Goal: Information Seeking & Learning: Learn about a topic

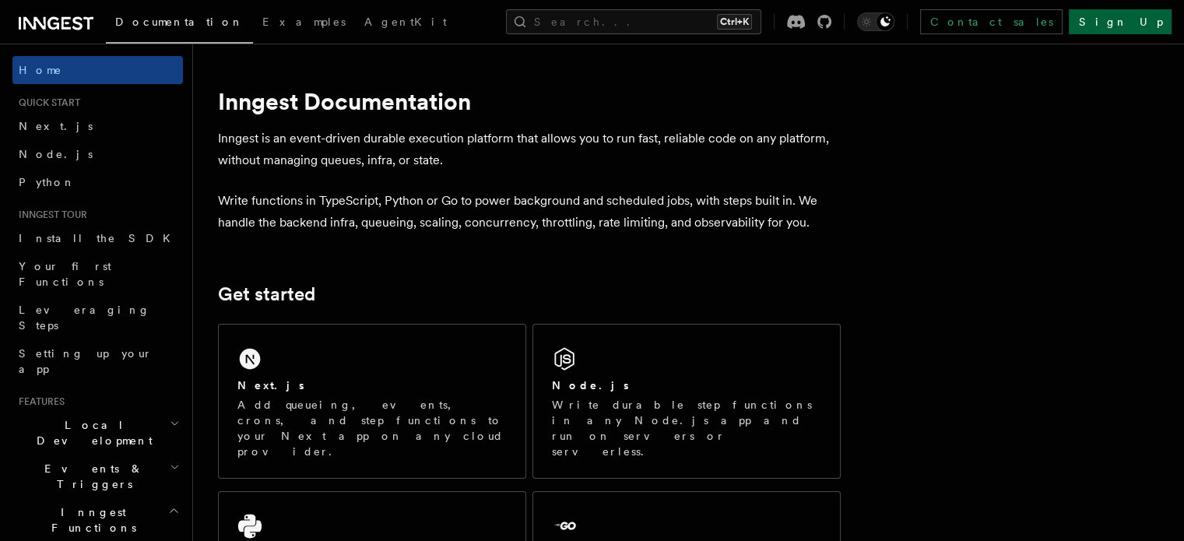
click at [1125, 27] on link "Sign Up" at bounding box center [1120, 21] width 103 height 25
click at [51, 155] on span "Node.js" at bounding box center [56, 154] width 74 height 12
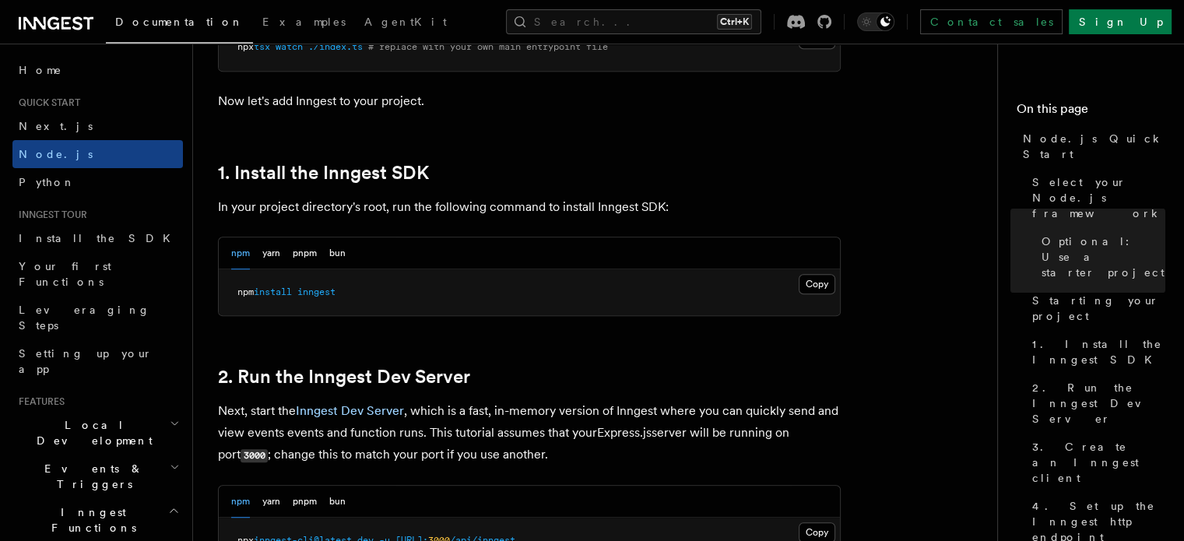
scroll to position [934, 0]
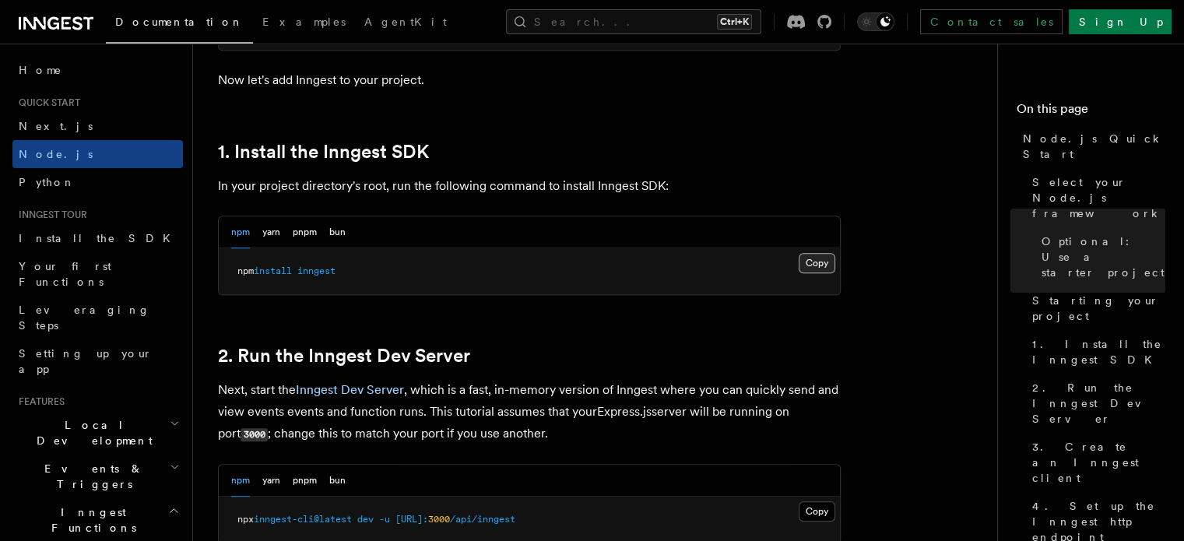
click at [809, 262] on button "Copy Copied" at bounding box center [817, 263] width 37 height 20
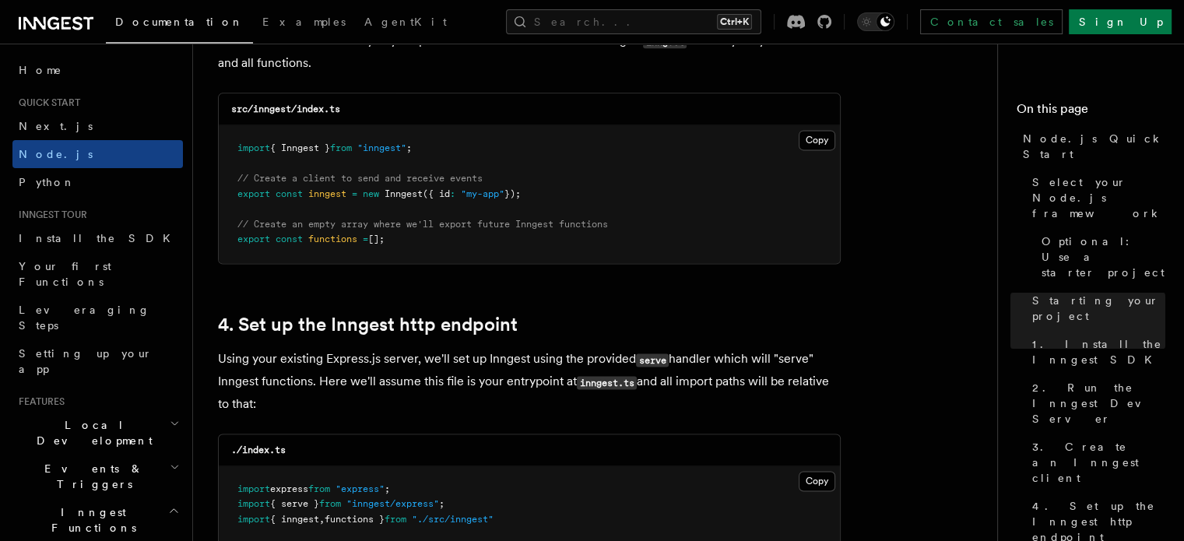
scroll to position [2062, 0]
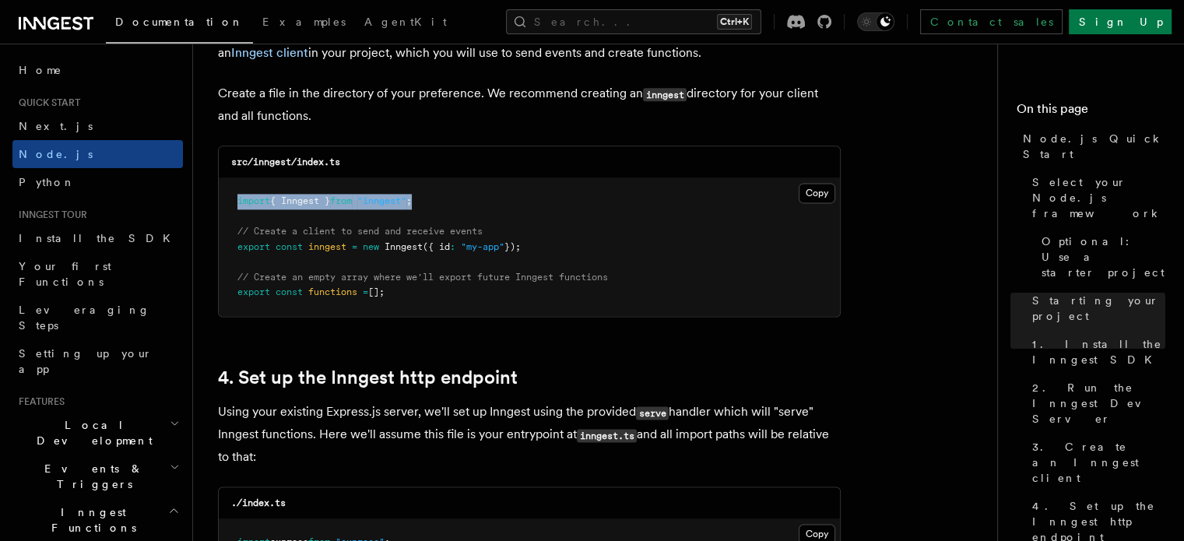
drag, startPoint x: 438, startPoint y: 192, endPoint x: 233, endPoint y: 196, distance: 205.6
click at [233, 196] on pre "import { Inngest } from "inngest" ; // Create a client to send and receive even…" at bounding box center [529, 247] width 621 height 138
copy span "import { Inngest } from "inngest" ;"
click at [541, 241] on pre "import { Inngest } from "inngest" ; // Create a client to send and receive even…" at bounding box center [529, 247] width 621 height 138
drag, startPoint x: 545, startPoint y: 244, endPoint x: 816, endPoint y: 189, distance: 276.4
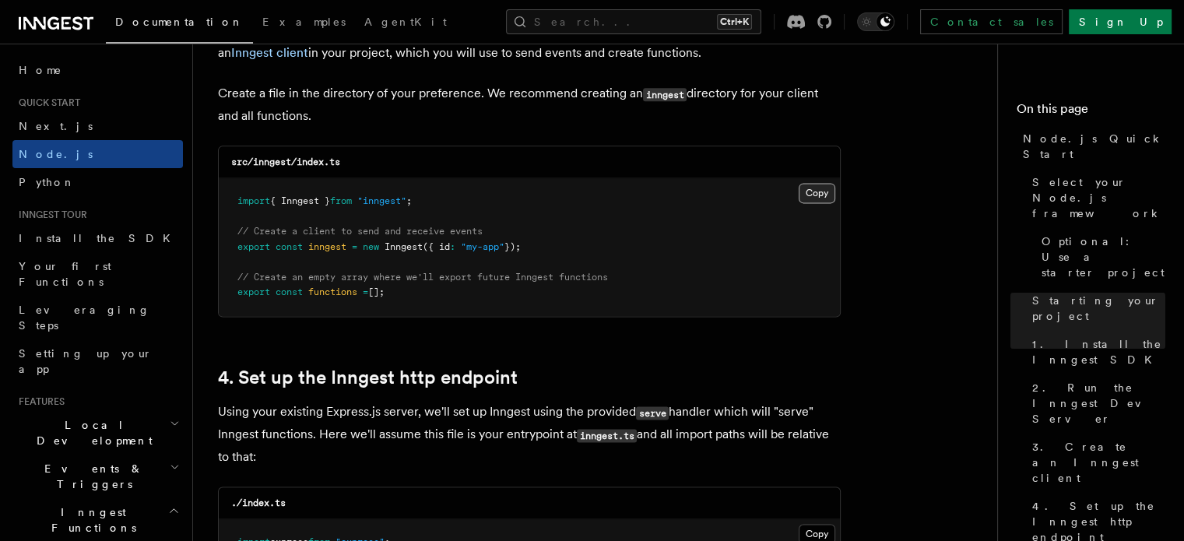
click at [816, 189] on div "Copy Copied import { Inngest } from "inngest" ; // Create a client to send and …" at bounding box center [529, 247] width 621 height 138
click at [816, 189] on button "Copy Copied" at bounding box center [817, 193] width 37 height 20
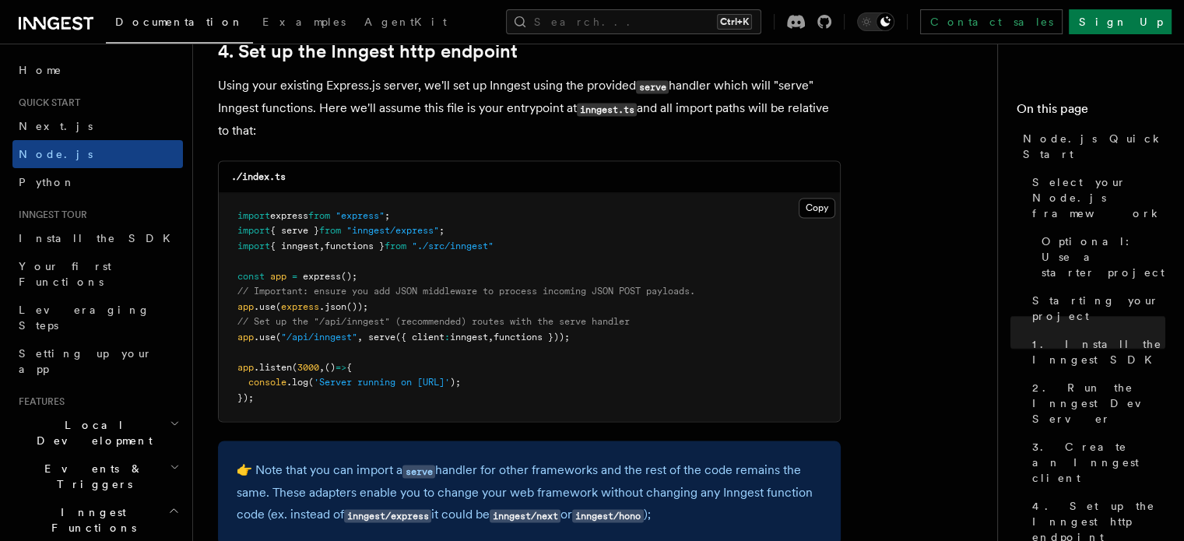
scroll to position [2389, 0]
drag, startPoint x: 531, startPoint y: 238, endPoint x: 519, endPoint y: 245, distance: 14.3
click at [519, 245] on pre "import express from "express" ; import { serve } from "inngest/express" ; impor…" at bounding box center [529, 306] width 621 height 229
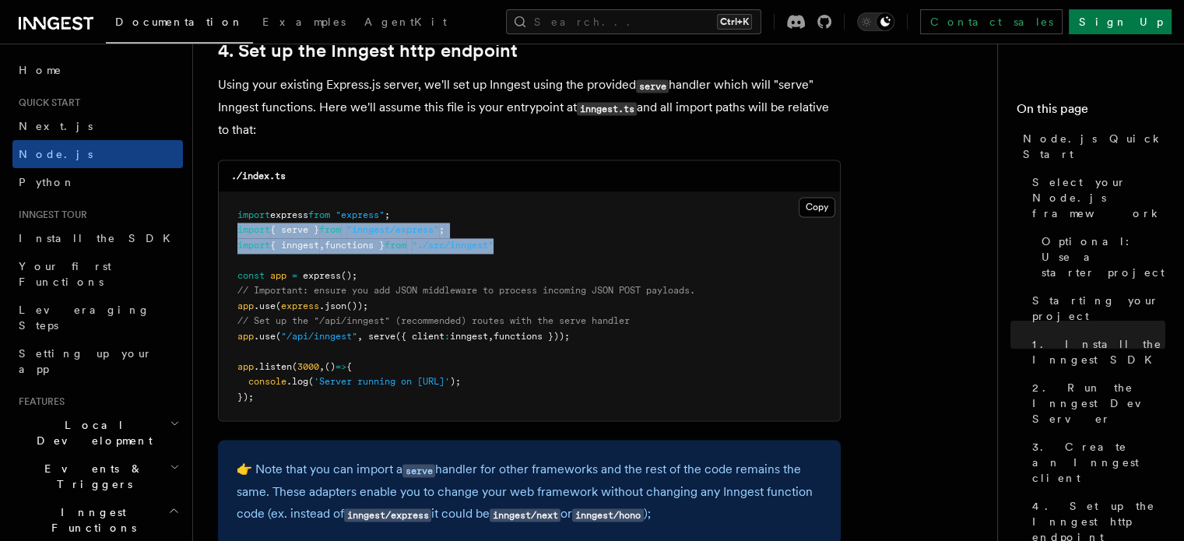
drag, startPoint x: 519, startPoint y: 245, endPoint x: 236, endPoint y: 236, distance: 282.8
click at [236, 236] on pre "import express from "express" ; import { serve } from "inngest/express" ; impor…" at bounding box center [529, 306] width 621 height 229
copy code "import { serve } from "inngest/express" ; import { inngest , functions } from "…"
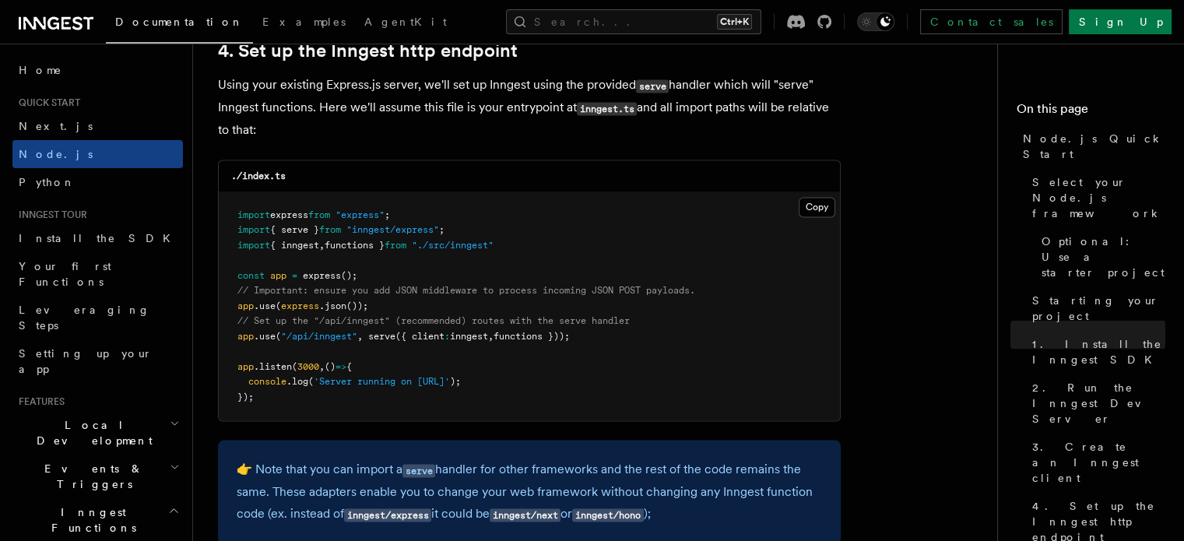
click at [530, 283] on pre "import express from "express" ; import { serve } from "inngest/express" ; impor…" at bounding box center [529, 306] width 621 height 229
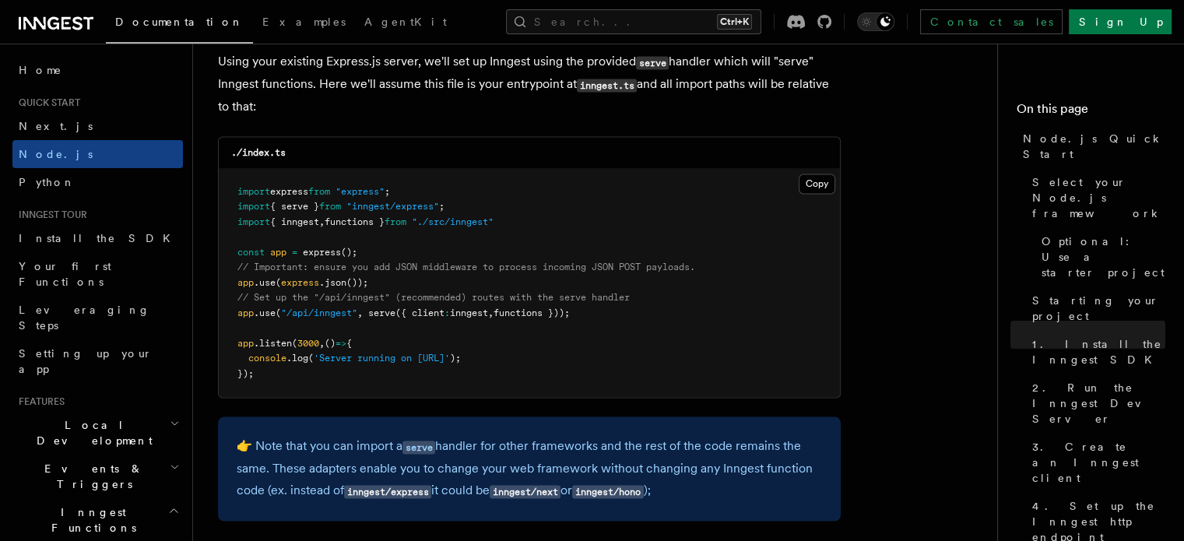
scroll to position [2413, 0]
drag, startPoint x: 608, startPoint y: 312, endPoint x: 234, endPoint y: 312, distance: 373.8
click at [234, 312] on pre "import express from "express" ; import { serve } from "inngest/express" ; impor…" at bounding box center [529, 282] width 621 height 229
copy span "app .use ( "/api/inngest" , serve ({ client : inngest , functions }));"
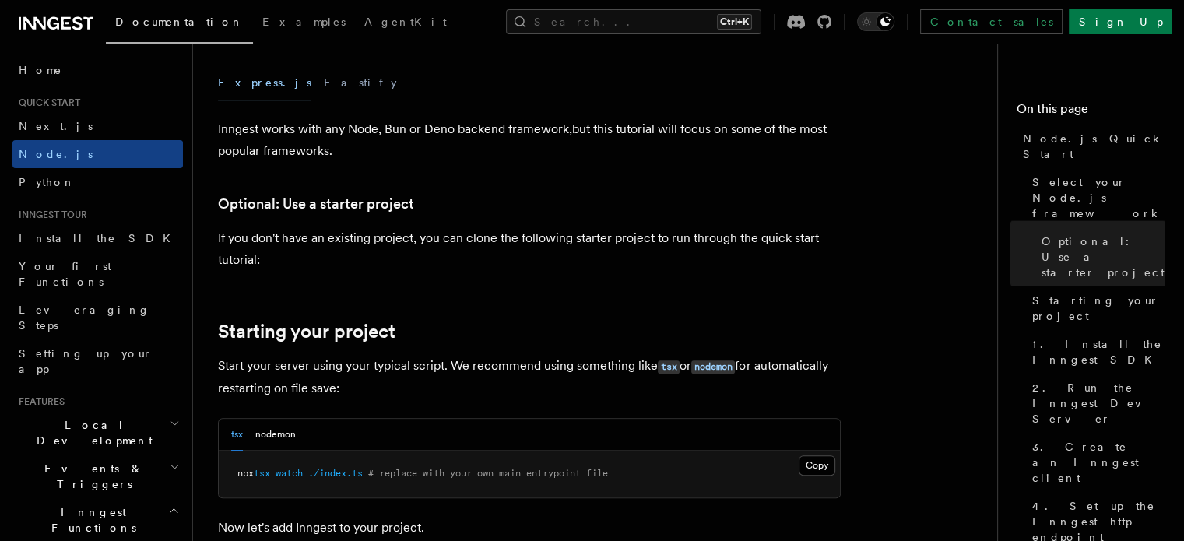
scroll to position [0, 0]
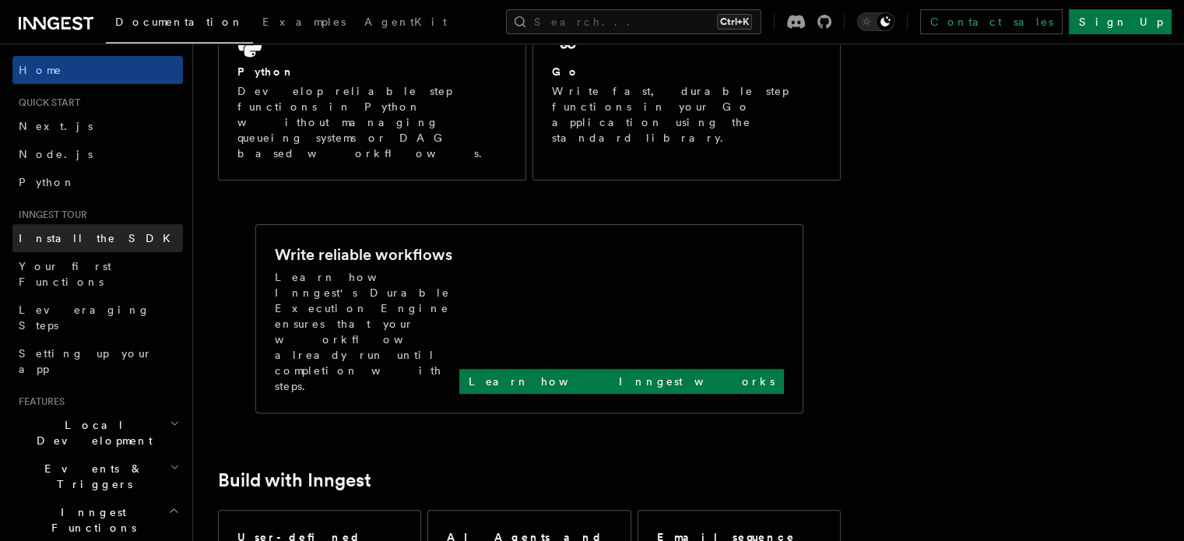
scroll to position [480, 0]
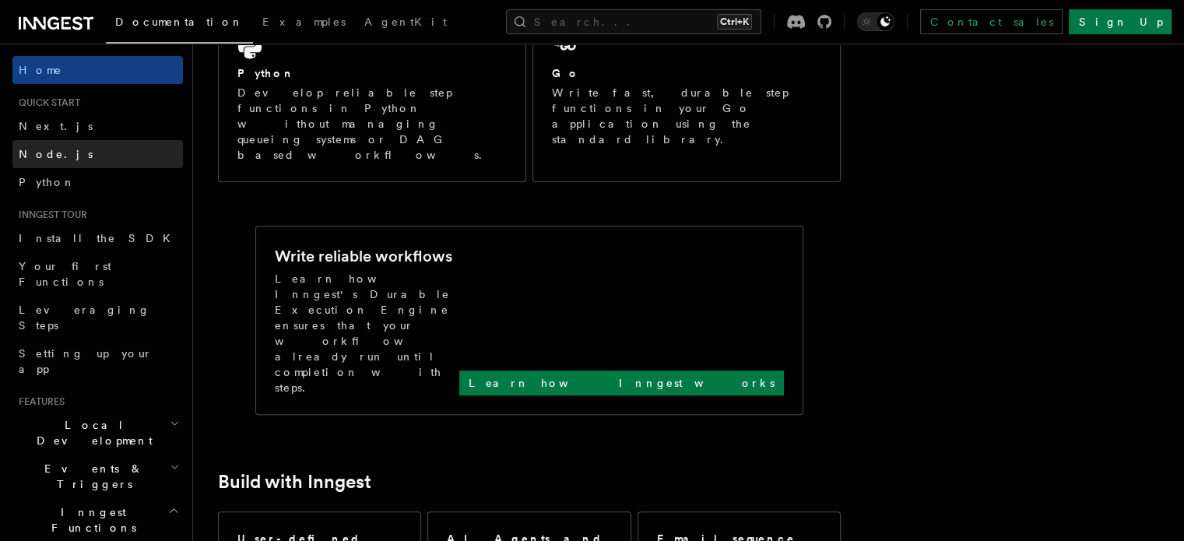
click at [53, 148] on span "Node.js" at bounding box center [56, 154] width 74 height 12
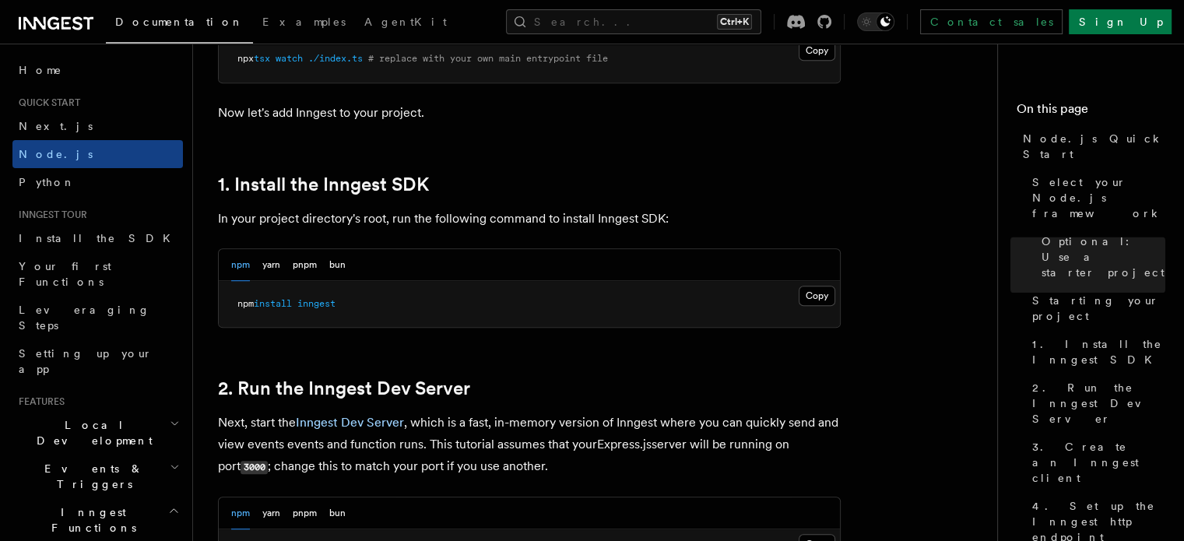
scroll to position [806, 0]
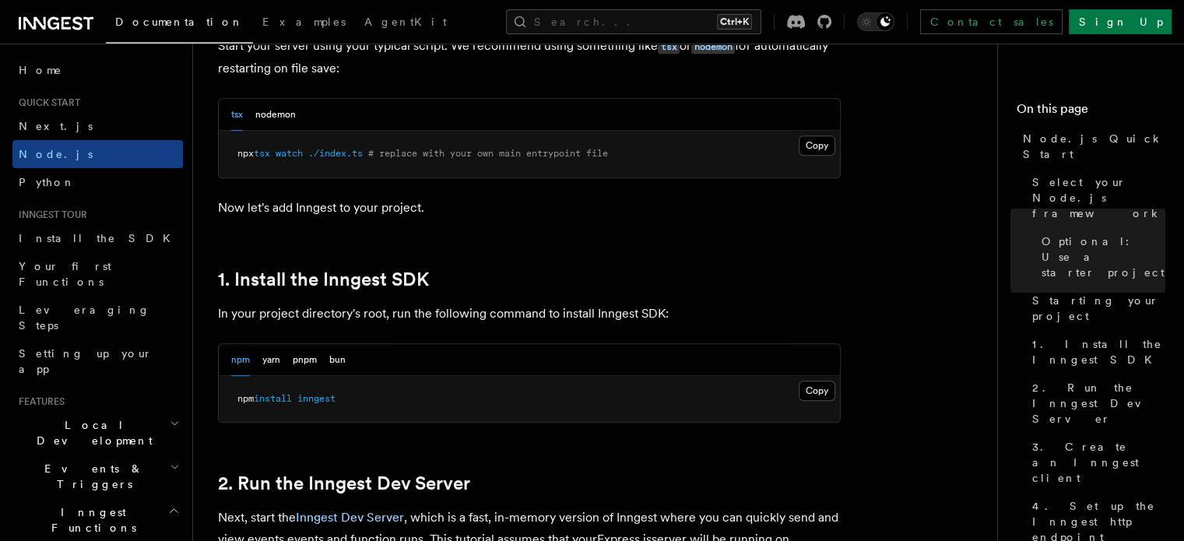
scroll to position [480, 0]
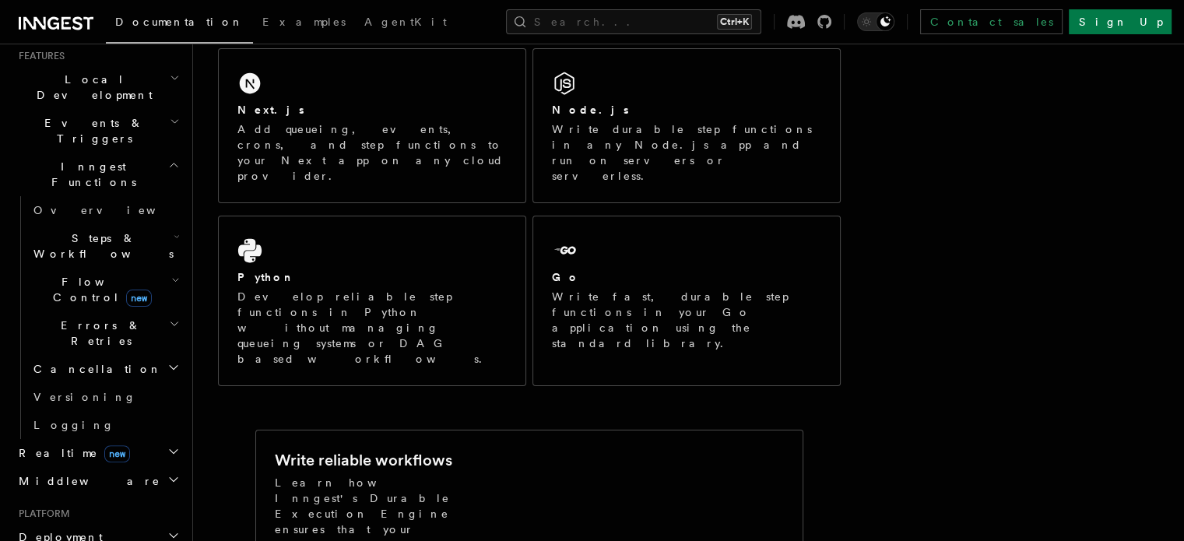
scroll to position [346, 0]
click at [635, 16] on button "Search... Ctrl+K" at bounding box center [633, 21] width 255 height 25
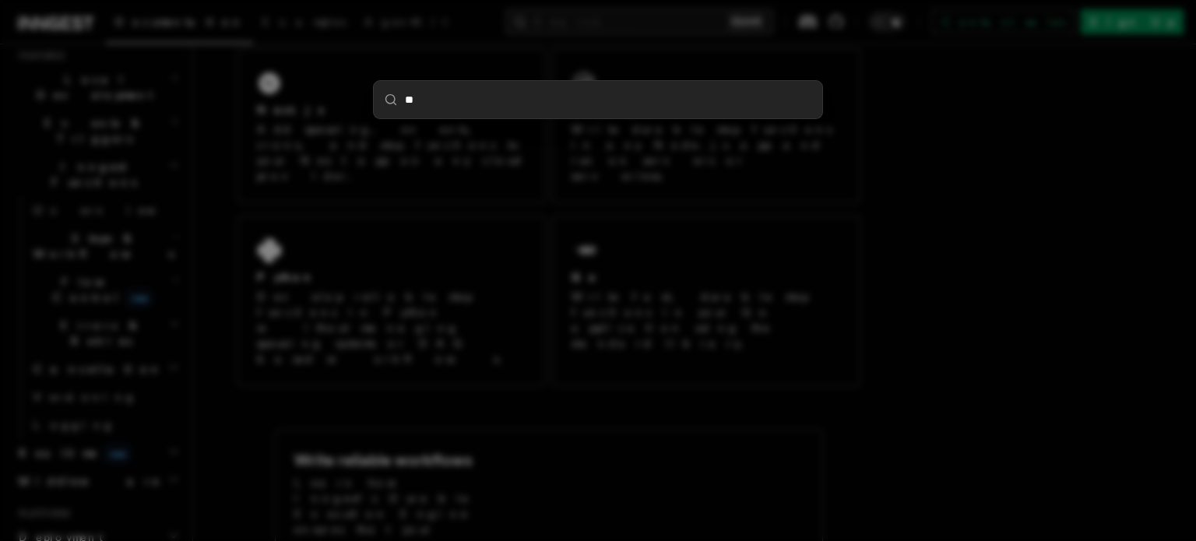
type input "***"
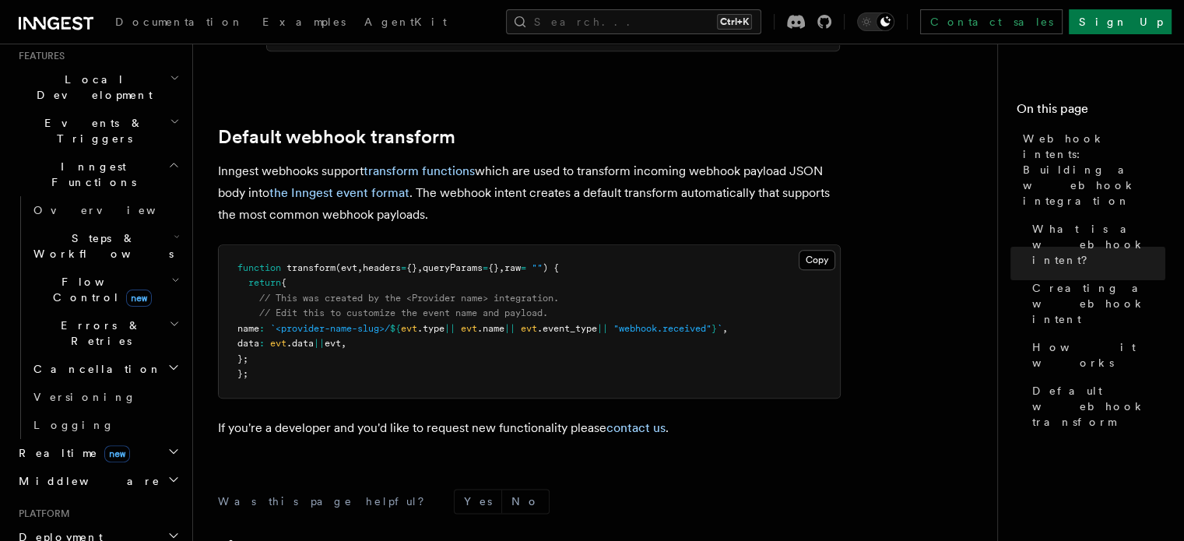
scroll to position [1882, 0]
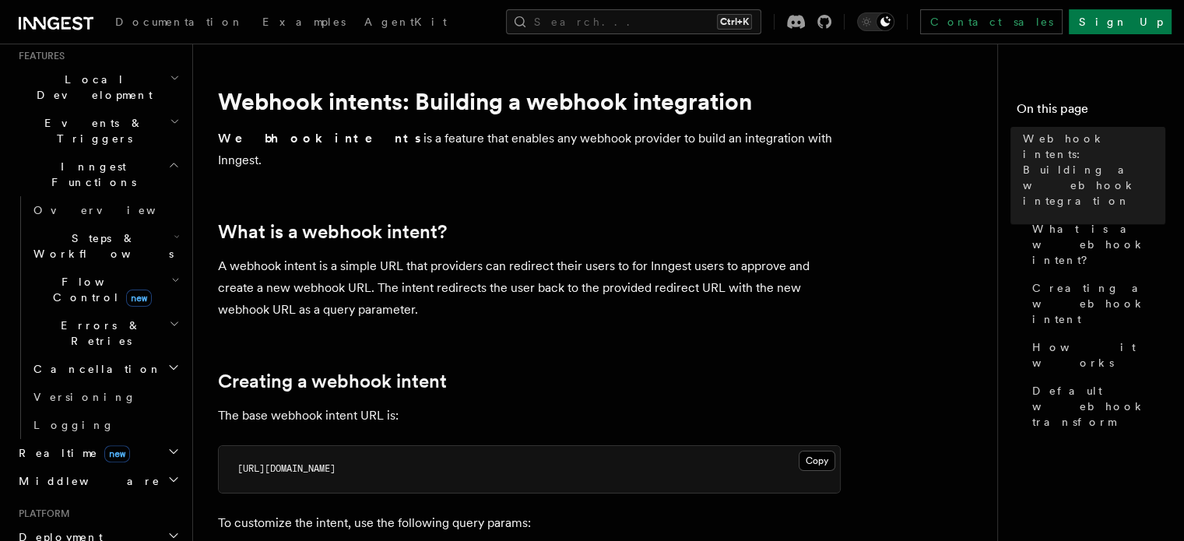
scroll to position [0, 0]
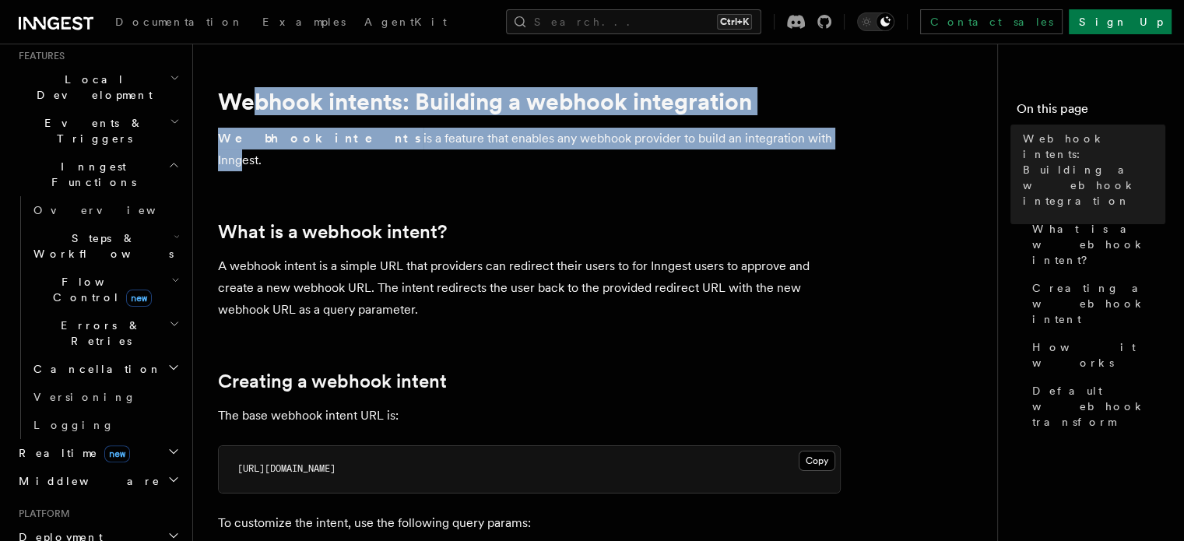
drag, startPoint x: 255, startPoint y: 111, endPoint x: 749, endPoint y: 128, distance: 494.0
click at [749, 128] on p "Webhook intents is a feature that enables any webhook provider to build an inte…" at bounding box center [529, 150] width 623 height 44
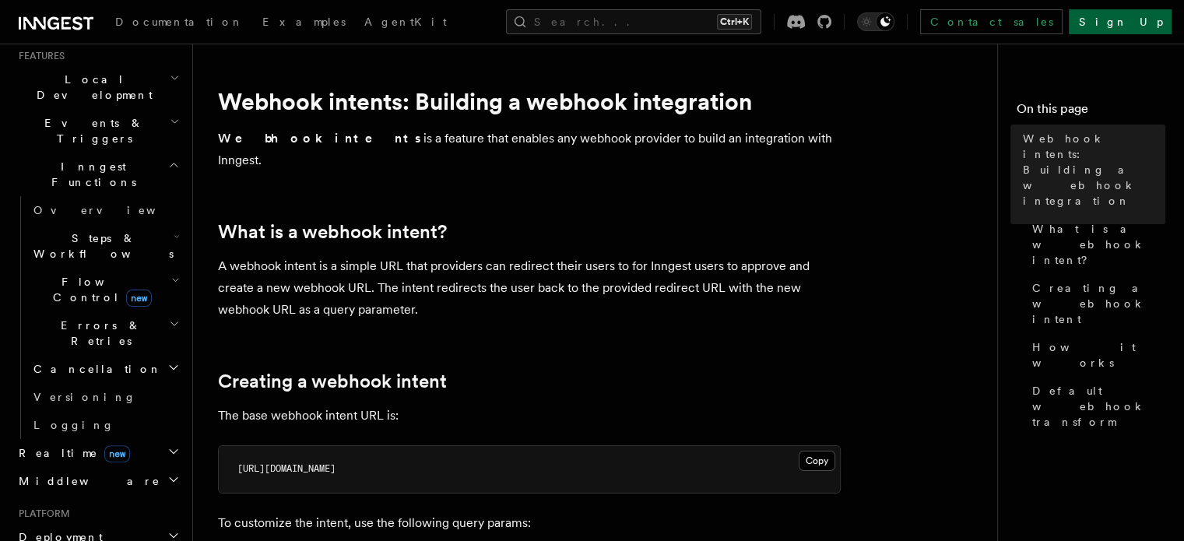
click at [1143, 23] on link "Sign Up" at bounding box center [1120, 21] width 103 height 25
click at [167, 23] on span "Documentation" at bounding box center [179, 22] width 128 height 12
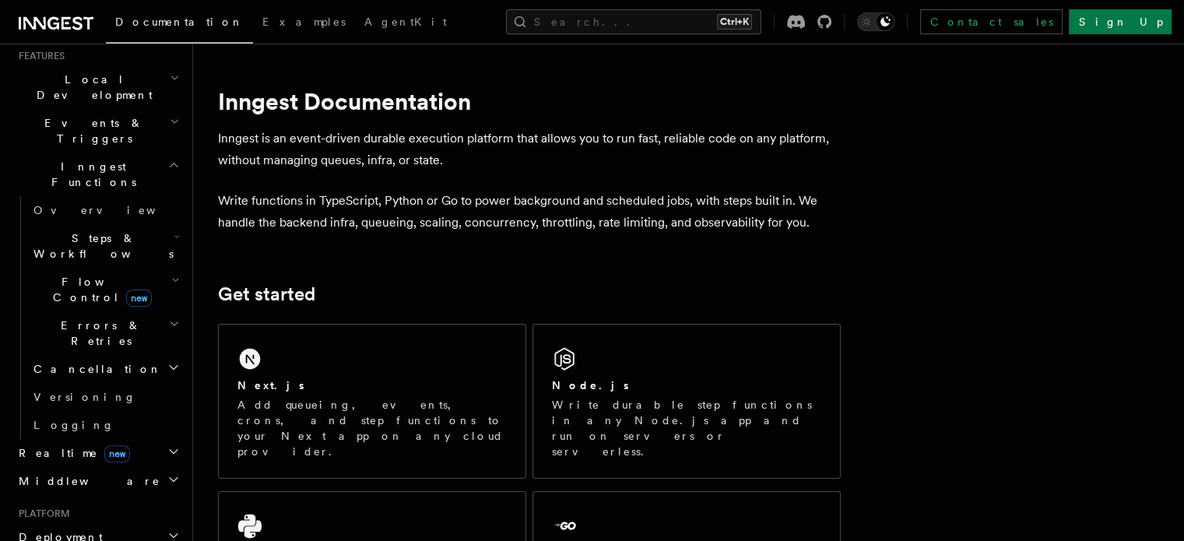
click at [167, 23] on span "Documentation" at bounding box center [179, 22] width 128 height 12
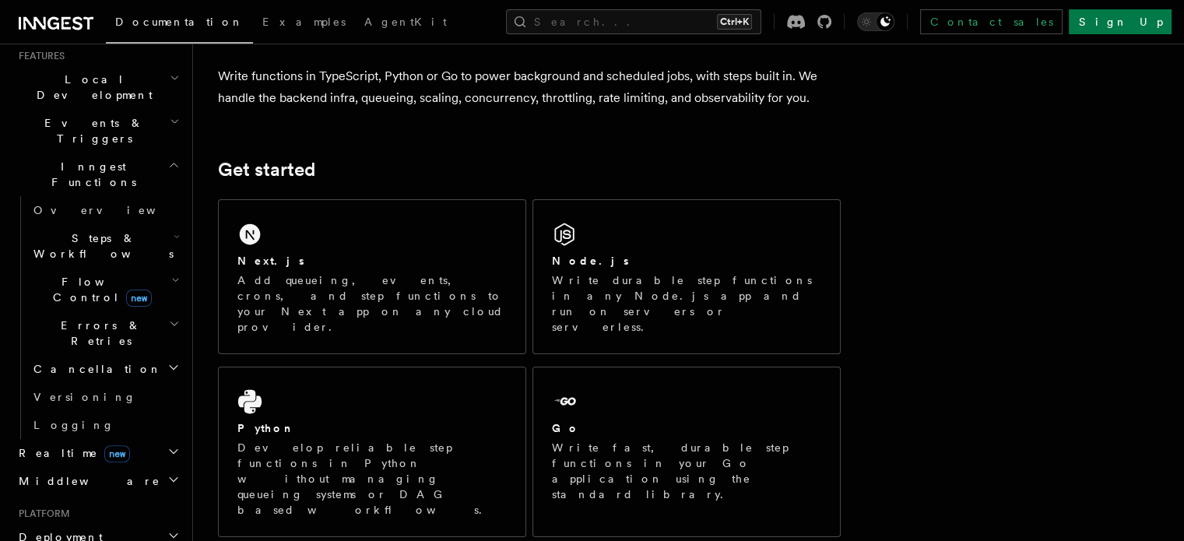
scroll to position [156, 0]
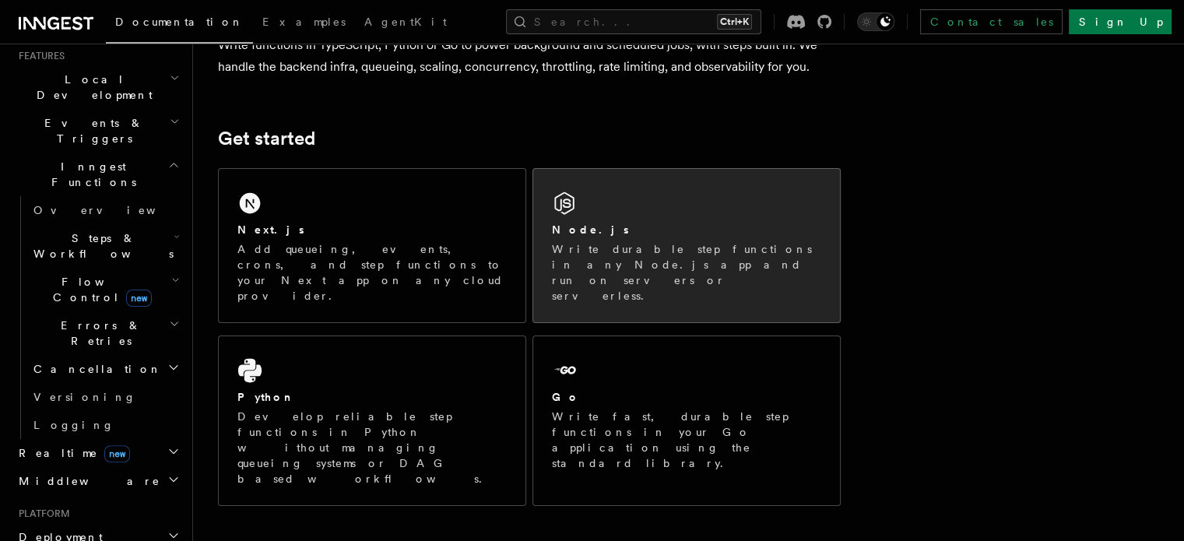
click at [704, 206] on div "Node.js Write durable step functions in any Node.js app and run on servers or s…" at bounding box center [686, 245] width 307 height 153
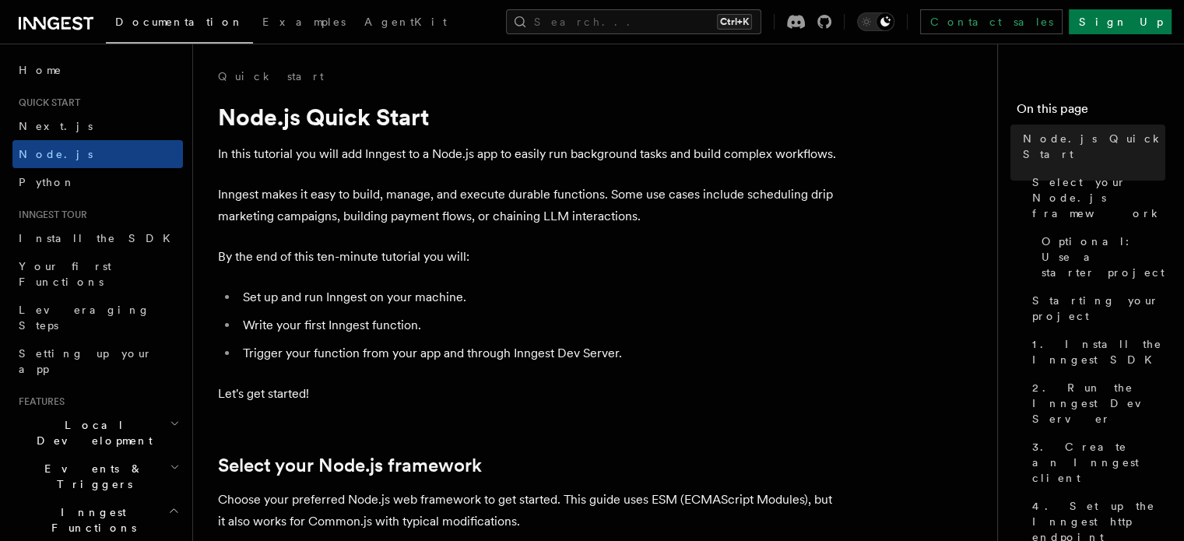
click at [67, 12] on link at bounding box center [56, 22] width 75 height 22
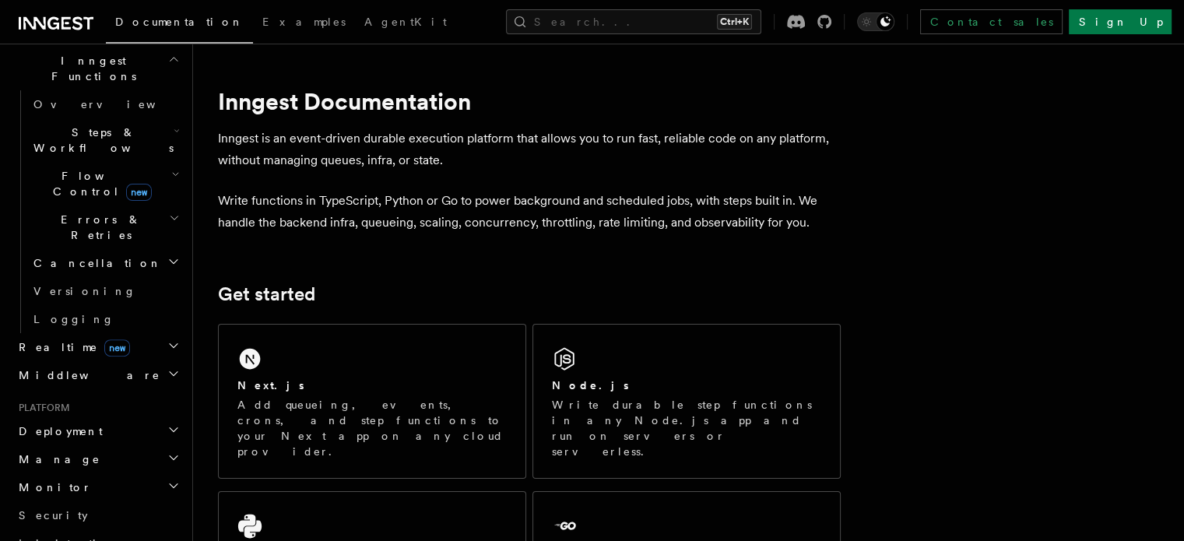
scroll to position [454, 0]
click at [94, 443] on h2 "Manage" at bounding box center [97, 457] width 171 height 28
click at [99, 415] on h2 "Deployment" at bounding box center [97, 429] width 171 height 28
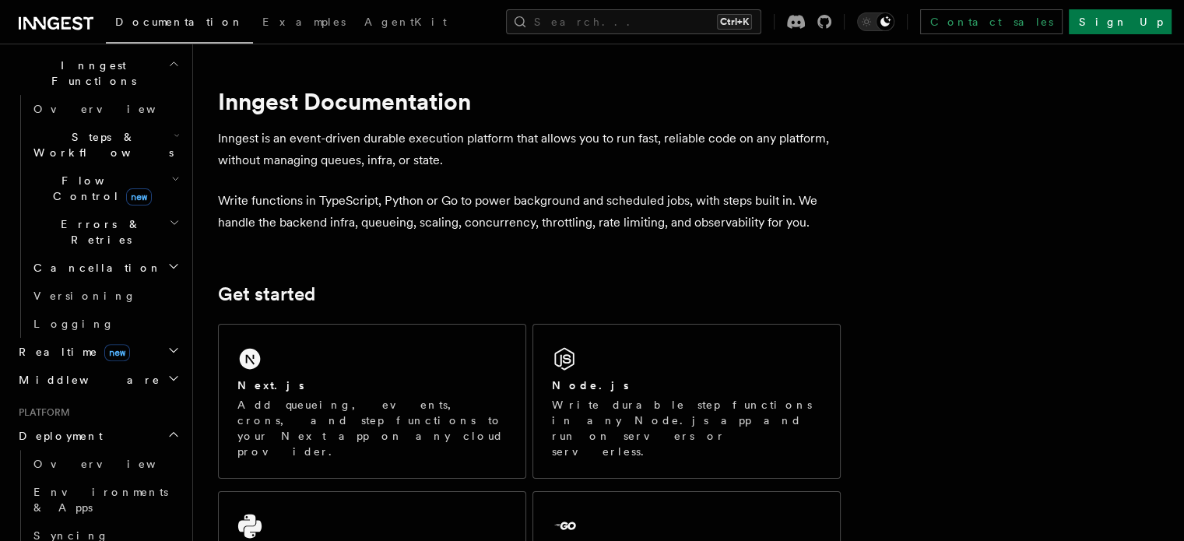
scroll to position [439, 0]
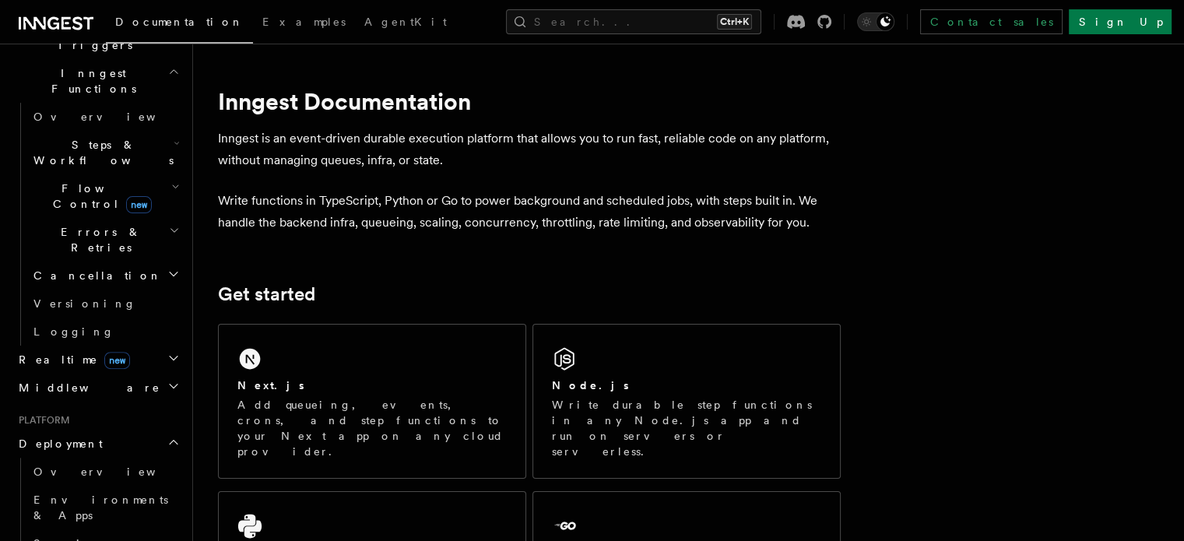
click at [152, 346] on h2 "Realtime new" at bounding box center [97, 360] width 171 height 28
click at [146, 445] on h2 "Middleware" at bounding box center [97, 459] width 171 height 28
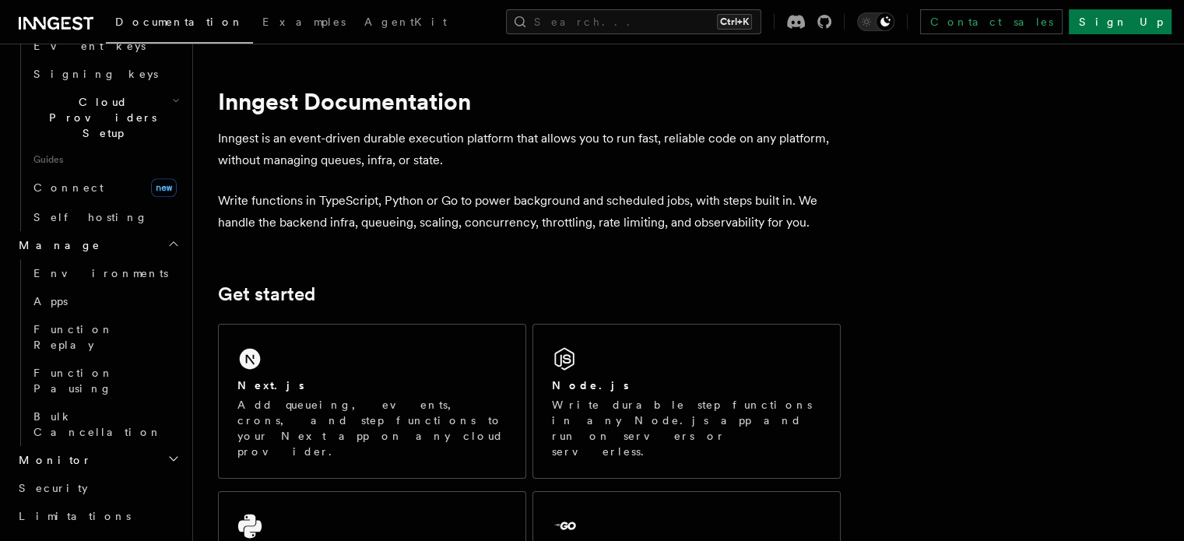
scroll to position [1290, 0]
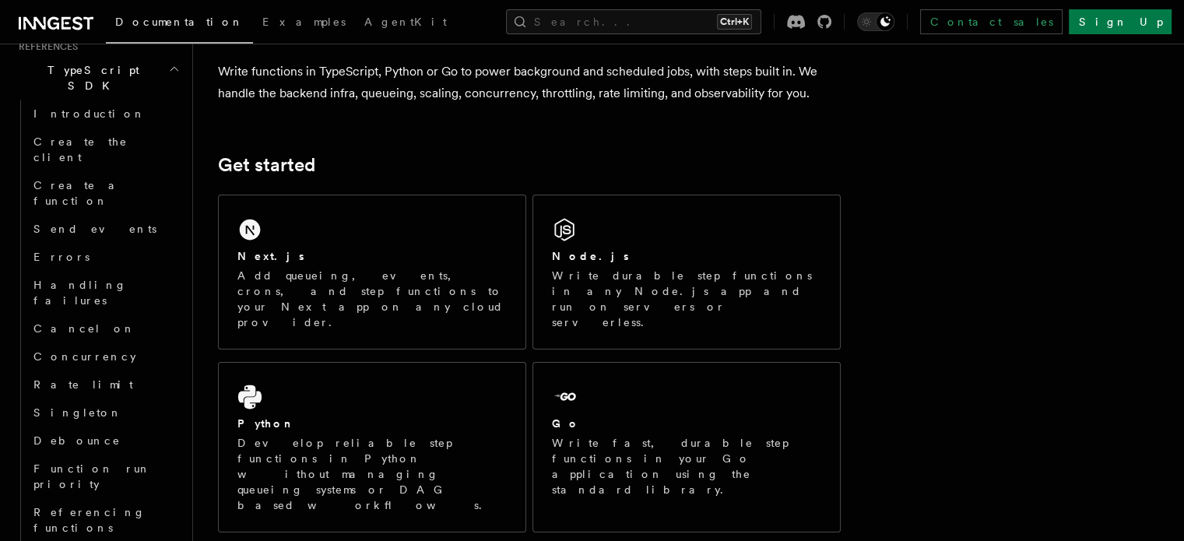
scroll to position [143, 0]
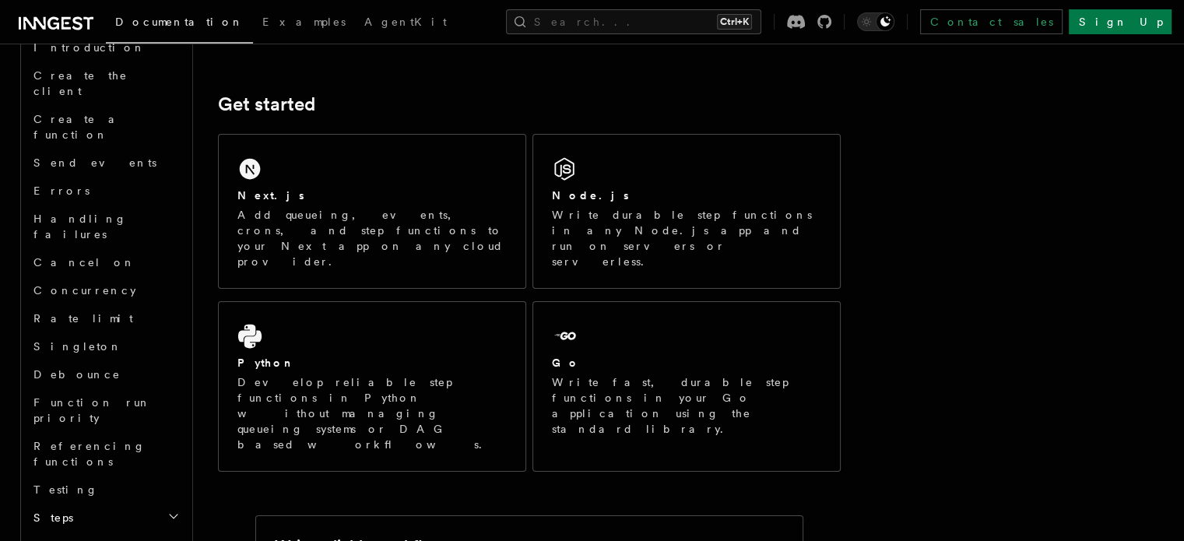
scroll to position [1860, 0]
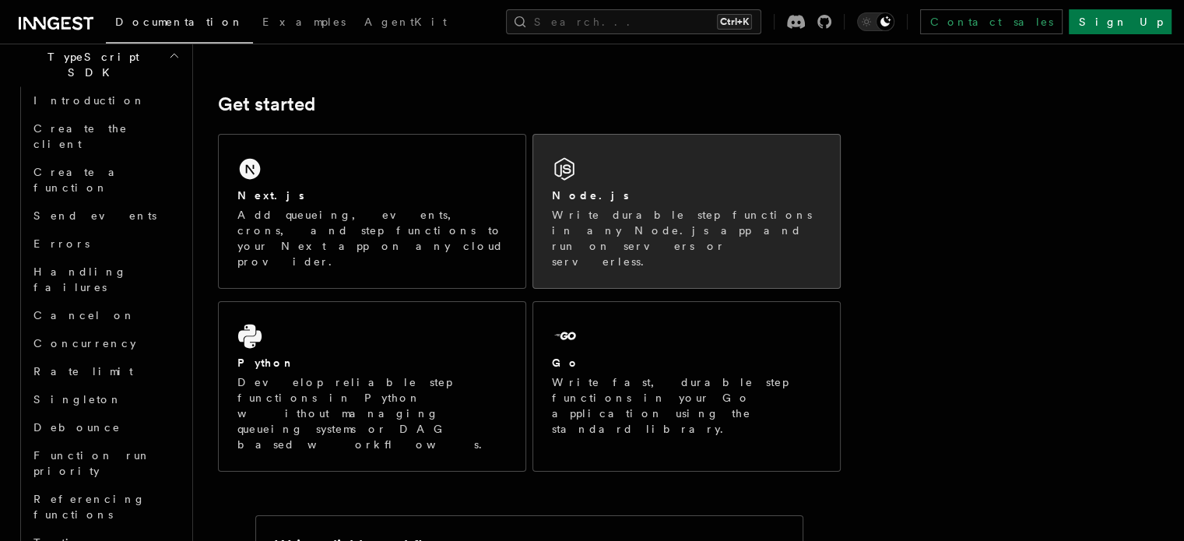
click at [631, 189] on div "Node.js" at bounding box center [686, 196] width 269 height 16
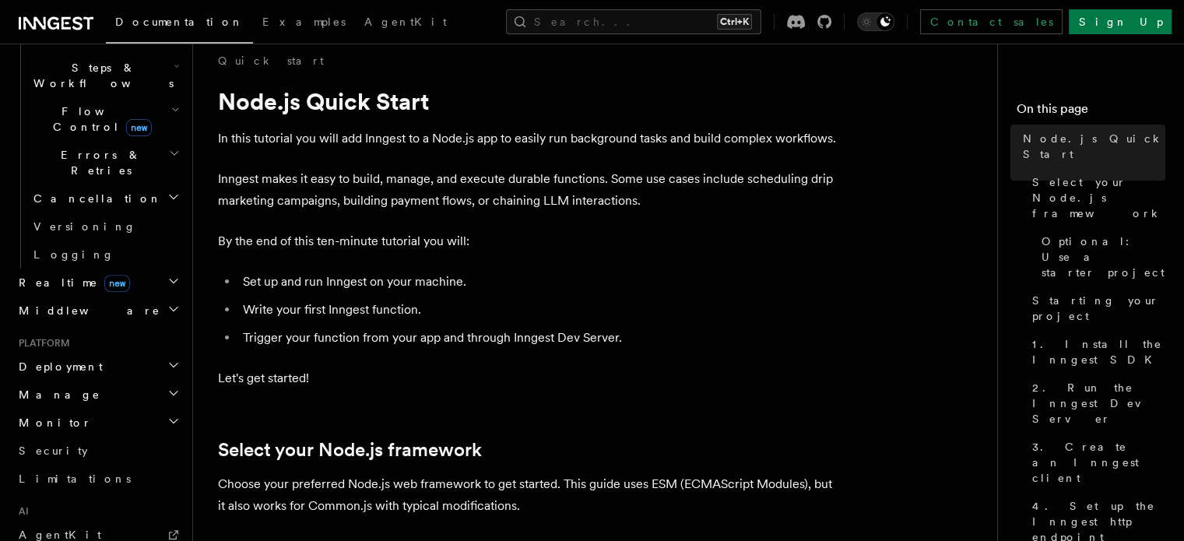
scroll to position [511, 0]
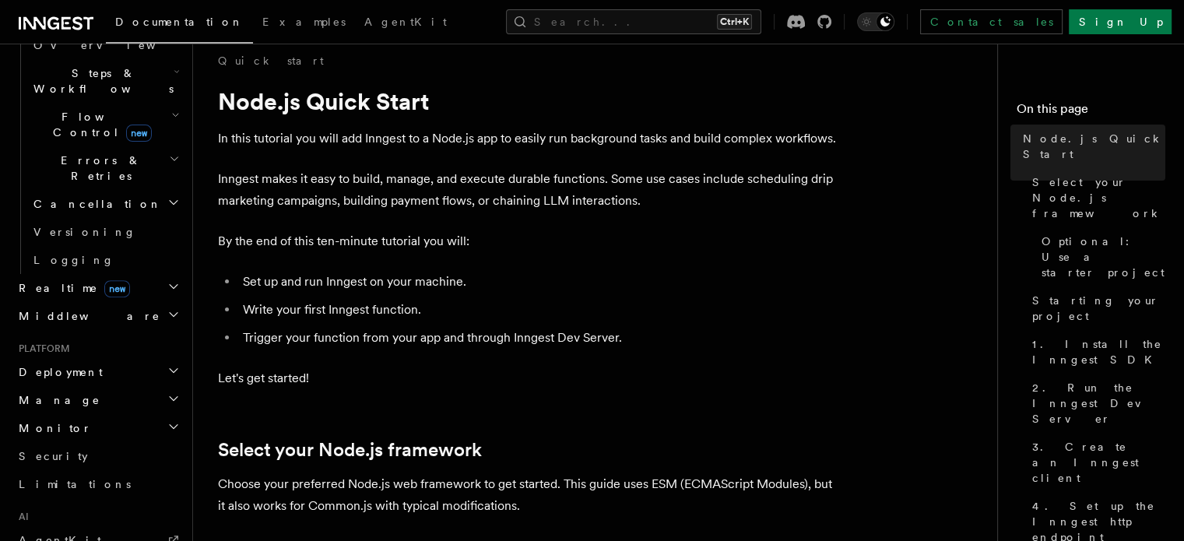
click at [68, 364] on span "Deployment" at bounding box center [57, 372] width 90 height 16
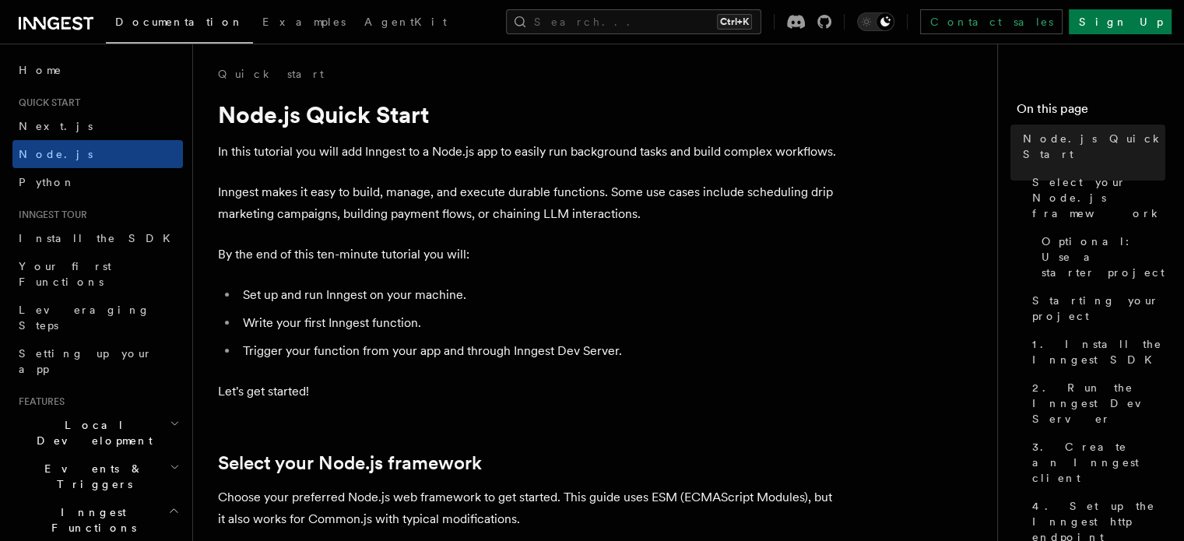
scroll to position [2, 0]
click at [62, 237] on span "Install the SDK" at bounding box center [99, 238] width 161 height 12
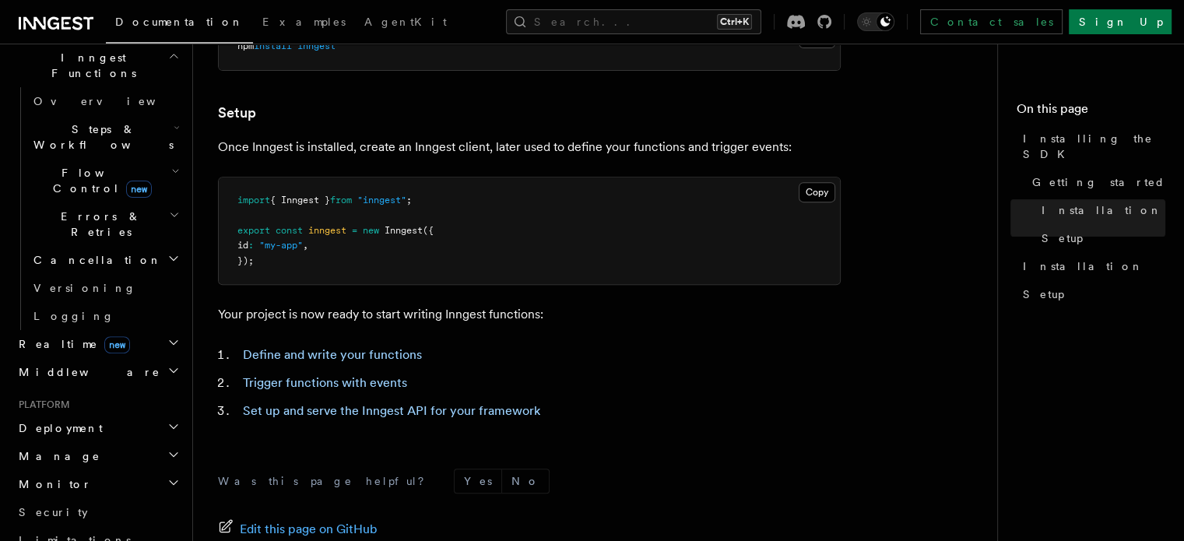
scroll to position [752, 0]
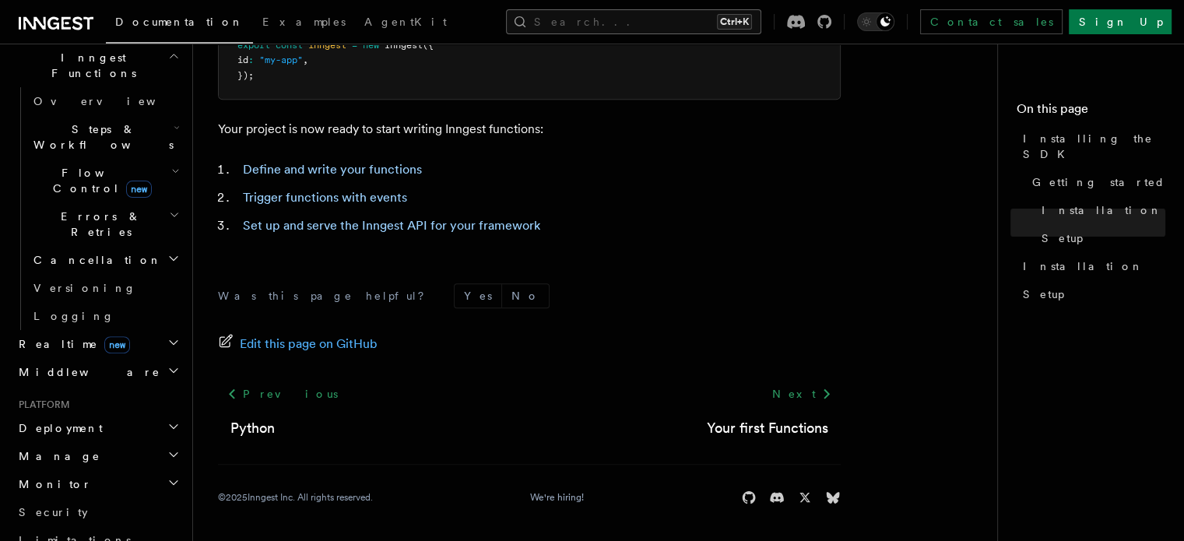
click at [691, 14] on button "Search... Ctrl+K" at bounding box center [633, 21] width 255 height 25
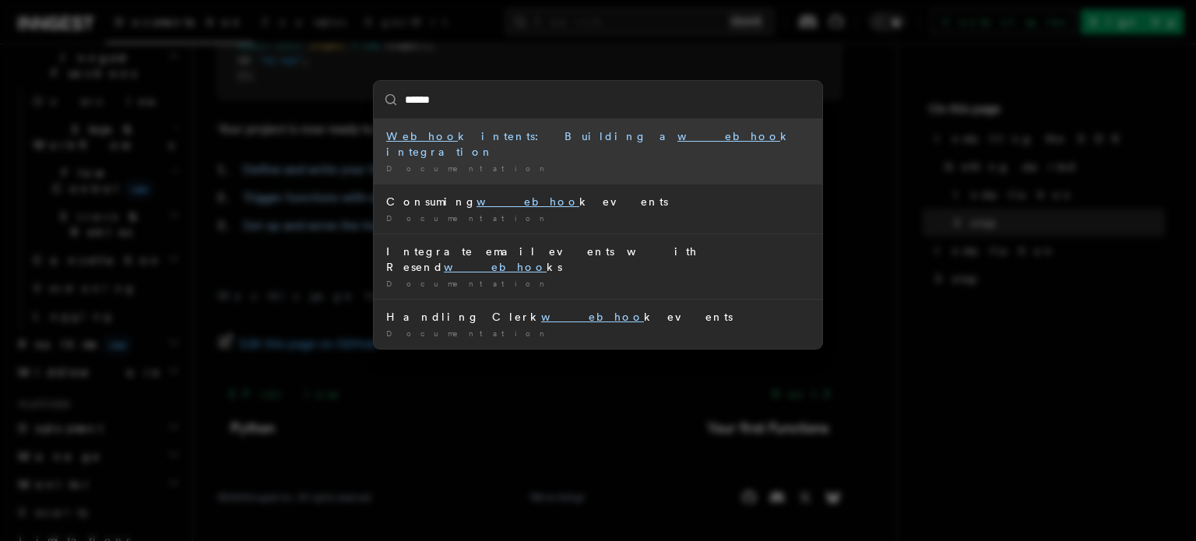
type input "*******"
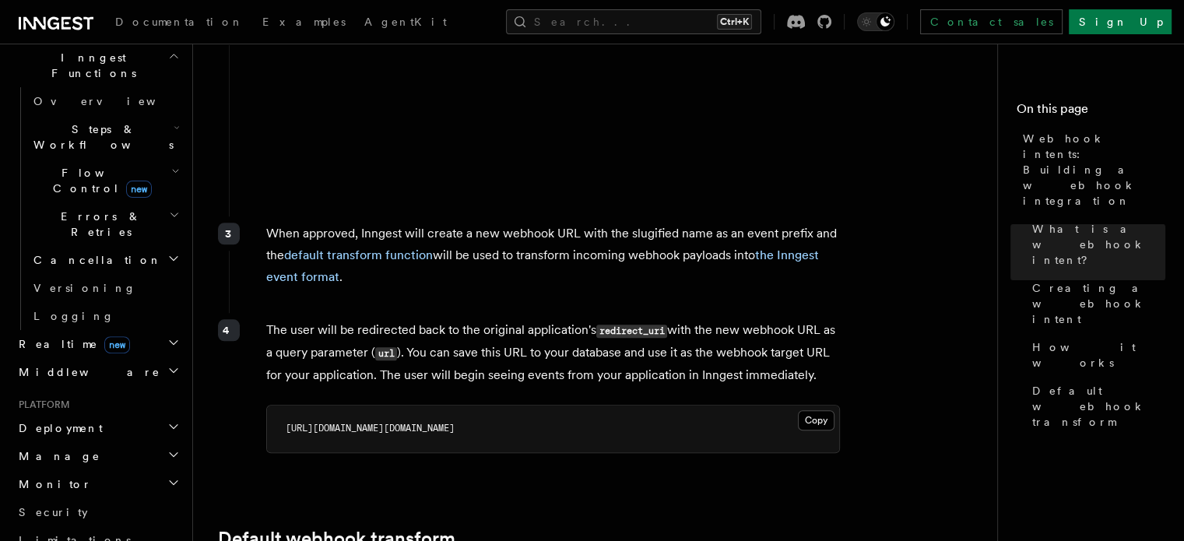
scroll to position [1417, 0]
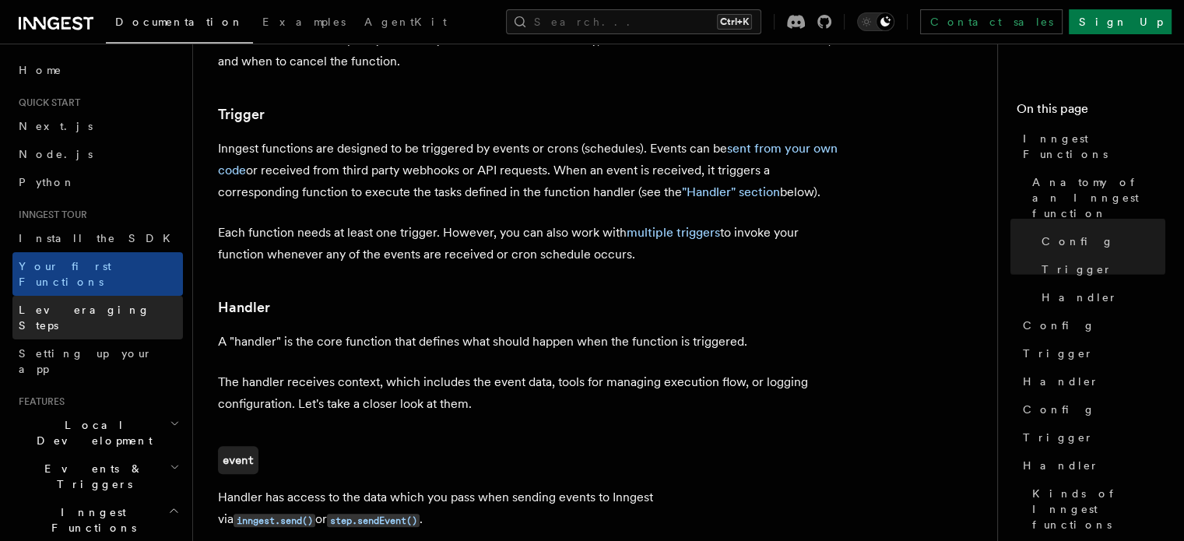
scroll to position [1542, 0]
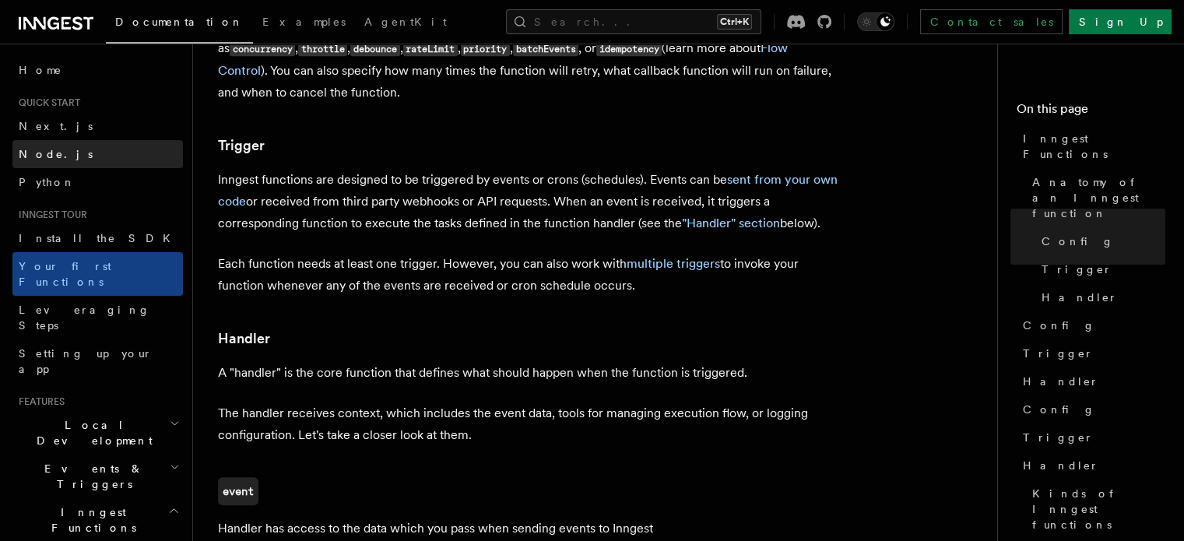
click at [78, 152] on link "Node.js" at bounding box center [97, 154] width 171 height 28
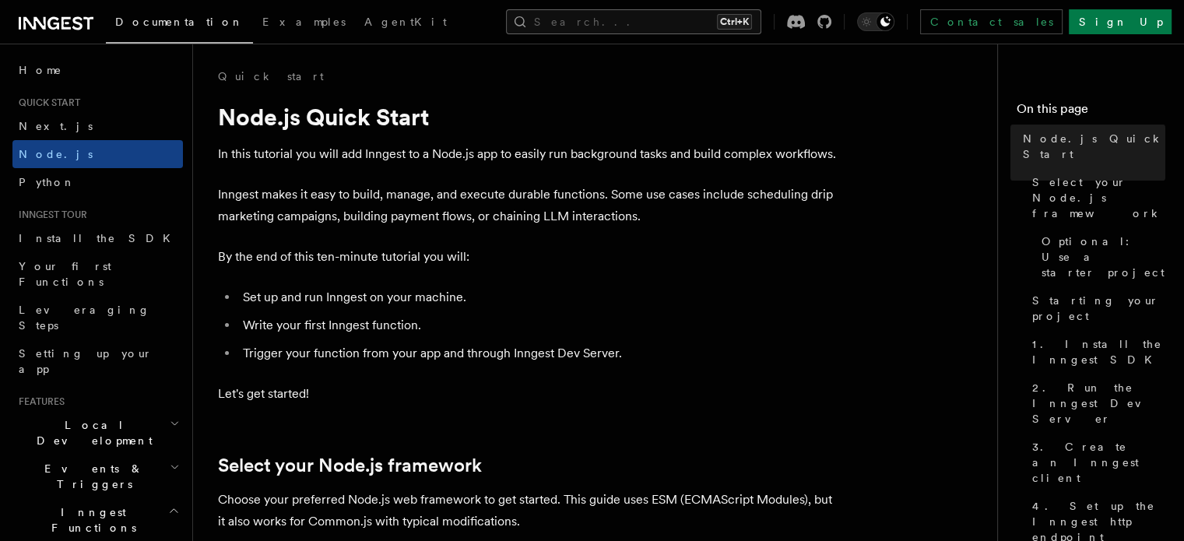
click at [651, 15] on button "Search... Ctrl+K" at bounding box center [633, 21] width 255 height 25
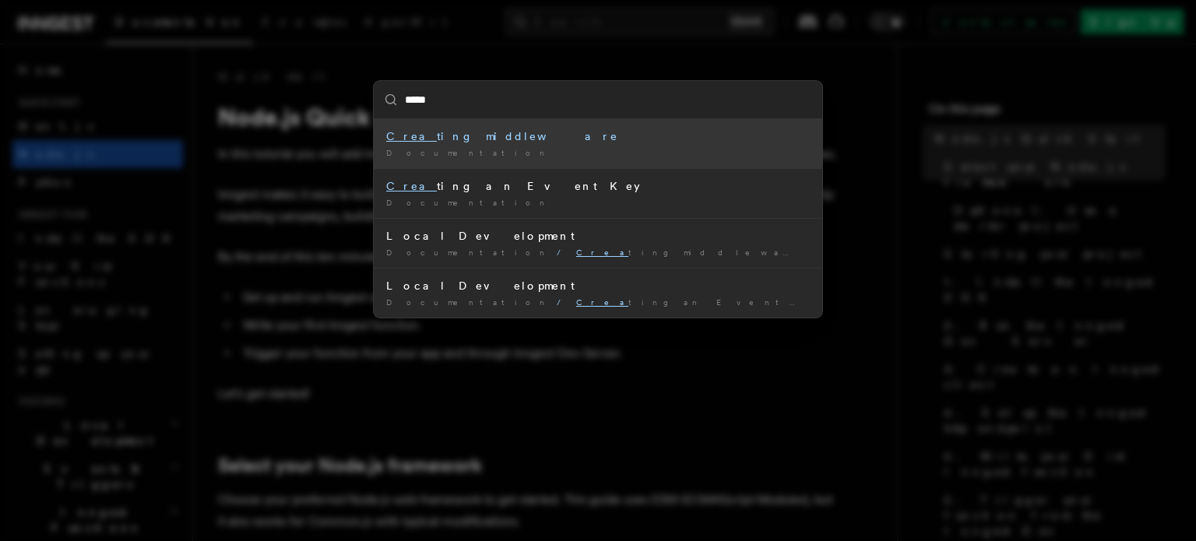
type input "******"
